Goal: Task Accomplishment & Management: Manage account settings

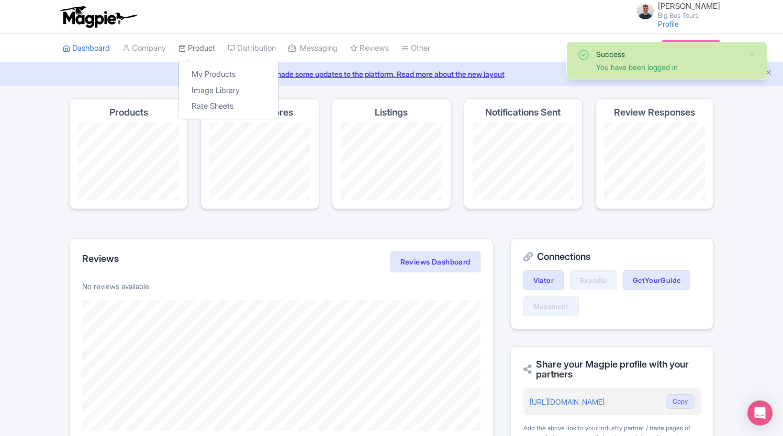
click at [215, 49] on link "Product" at bounding box center [196, 48] width 37 height 29
click at [222, 68] on link "My Products" at bounding box center [228, 74] width 99 height 16
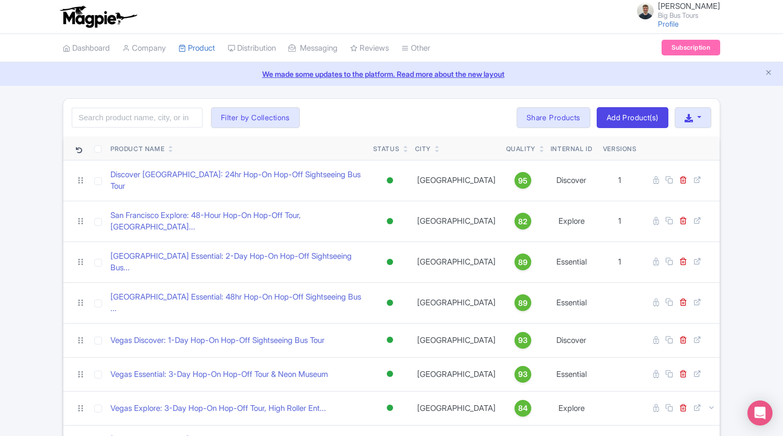
click at [148, 127] on div "Search Filter by Collections Andrew Brand License Brian Combos Core Products EM…" at bounding box center [391, 118] width 656 height 38
click at [151, 114] on input "search" at bounding box center [137, 118] width 131 height 20
type input "big day"
click button "Search" at bounding box center [0, 0] width 0 height 0
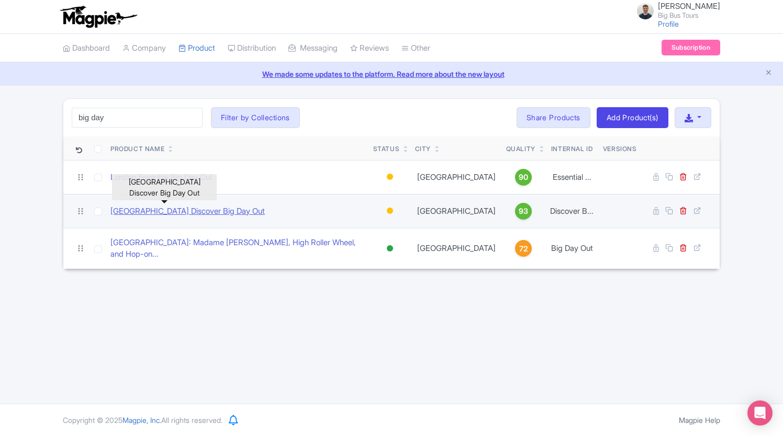
click at [200, 211] on link "London Discover Big Day Out" at bounding box center [187, 212] width 154 height 12
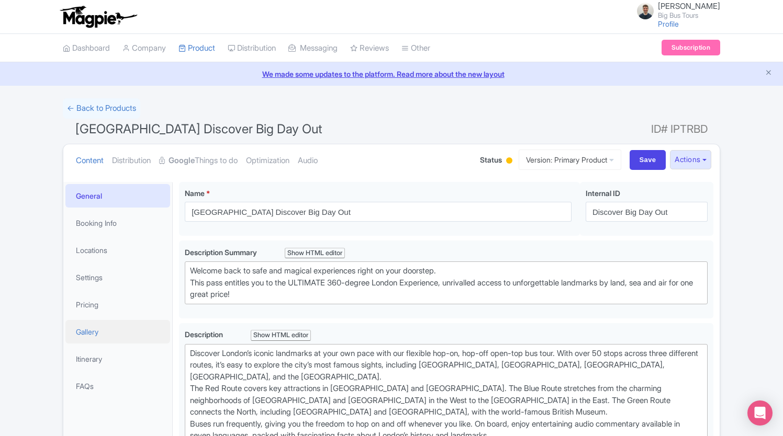
click at [84, 333] on link "Gallery" at bounding box center [117, 332] width 105 height 24
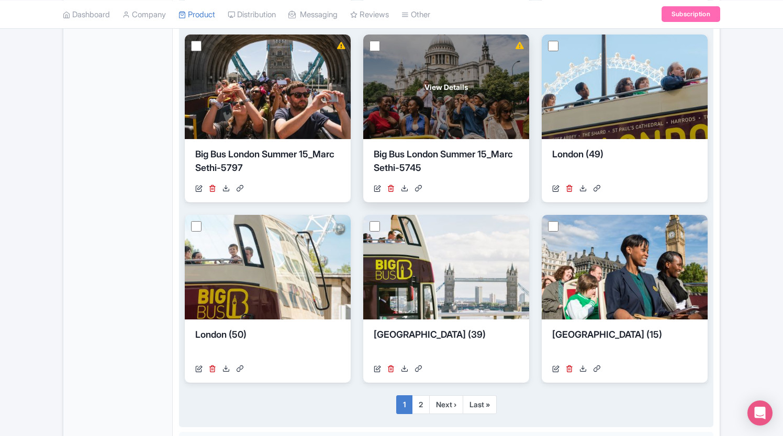
scroll to position [698, 0]
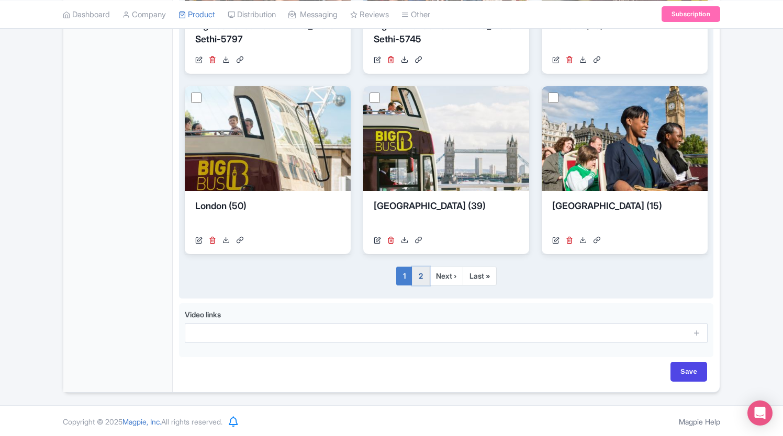
click at [420, 272] on link "2" at bounding box center [421, 276] width 18 height 19
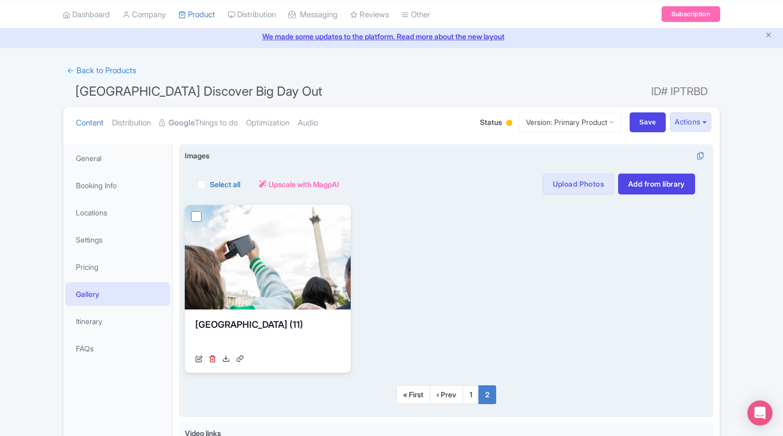
scroll to position [0, 0]
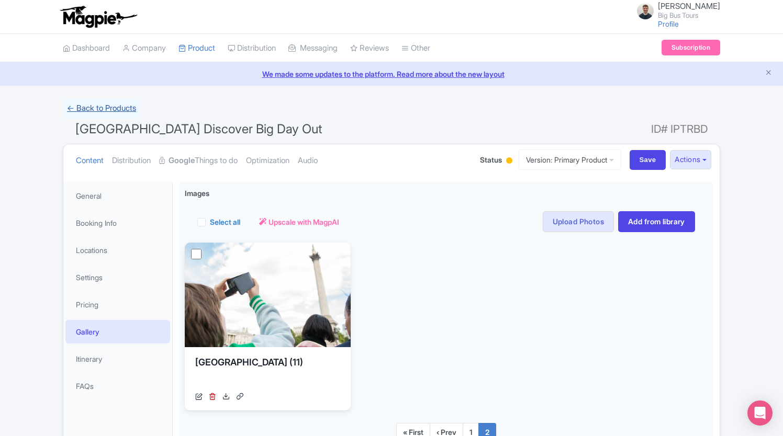
click at [81, 102] on link "← Back to Products" at bounding box center [101, 108] width 77 height 20
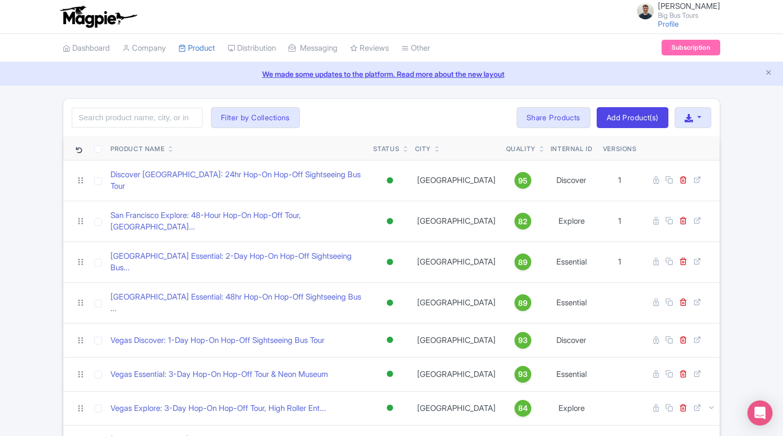
click at [138, 129] on div "Search Filter by Collections Andrew Brand License Brian Combos Core Products EM…" at bounding box center [391, 118] width 656 height 38
click at [142, 121] on input "search" at bounding box center [137, 118] width 131 height 20
click button "Search" at bounding box center [0, 0] width 0 height 0
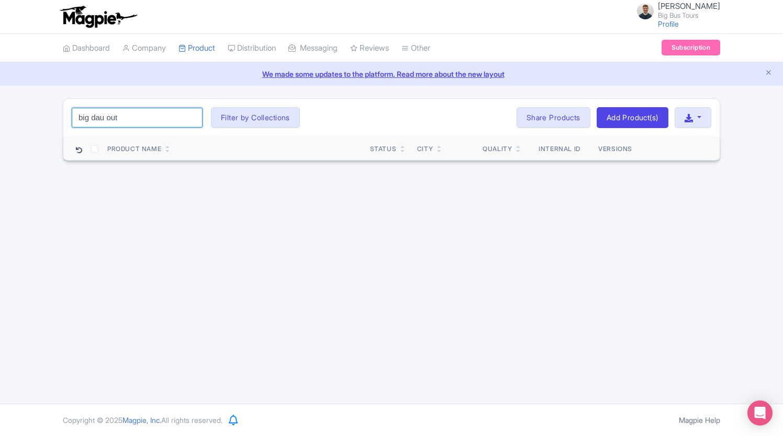
click at [142, 121] on input "big dau out" at bounding box center [137, 118] width 131 height 20
type input "big day"
click button "Search" at bounding box center [0, 0] width 0 height 0
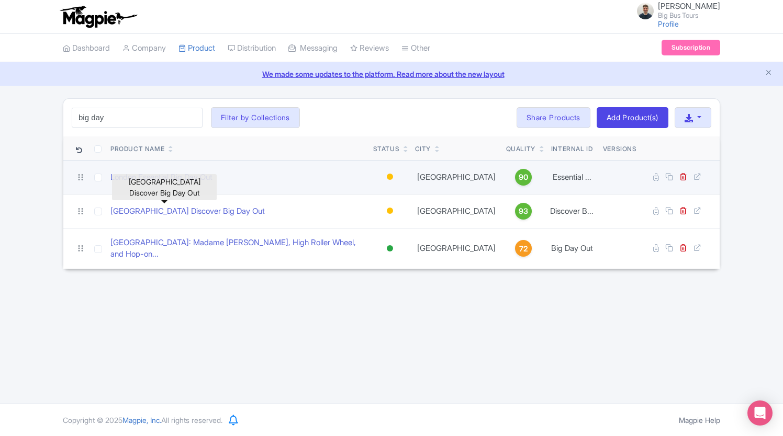
click at [251, 178] on div "London Essential Big Day Out" at bounding box center [237, 178] width 254 height 12
click at [219, 175] on div "London Essential Big Day Out" at bounding box center [237, 178] width 254 height 12
click at [212, 175] on link "London Essential Big Day Out" at bounding box center [161, 178] width 102 height 12
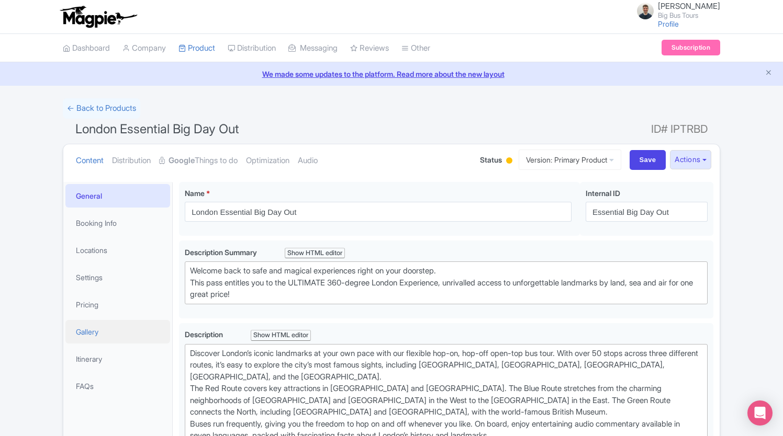
click at [108, 331] on link "Gallery" at bounding box center [117, 332] width 105 height 24
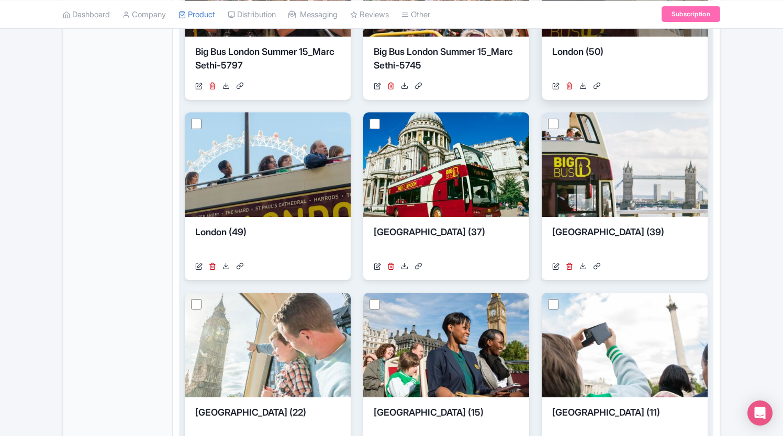
scroll to position [698, 0]
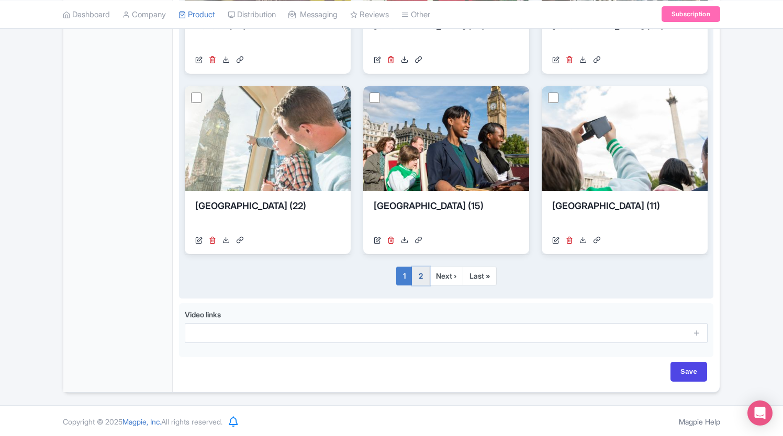
click at [416, 271] on link "2" at bounding box center [421, 276] width 18 height 19
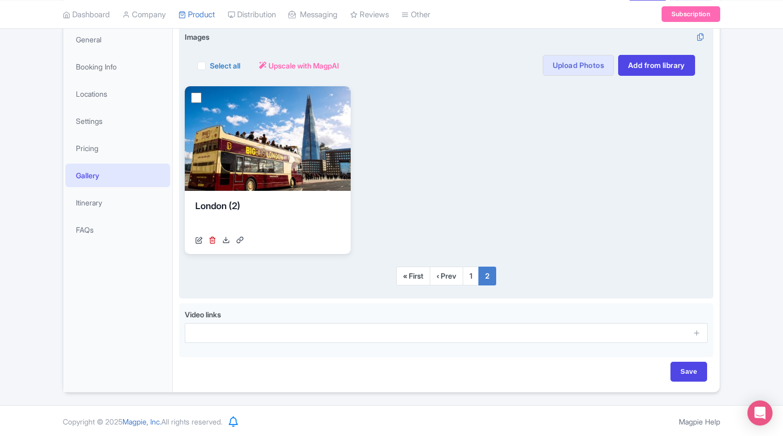
scroll to position [0, 0]
